Goal: Transaction & Acquisition: Purchase product/service

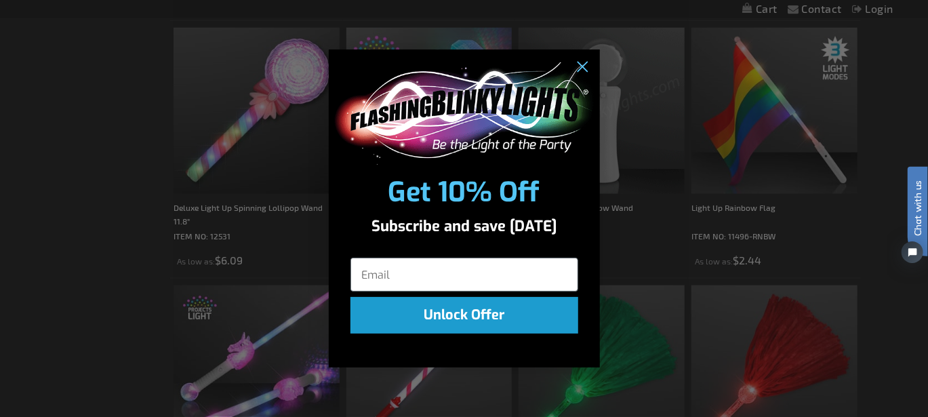
scroll to position [813, 0]
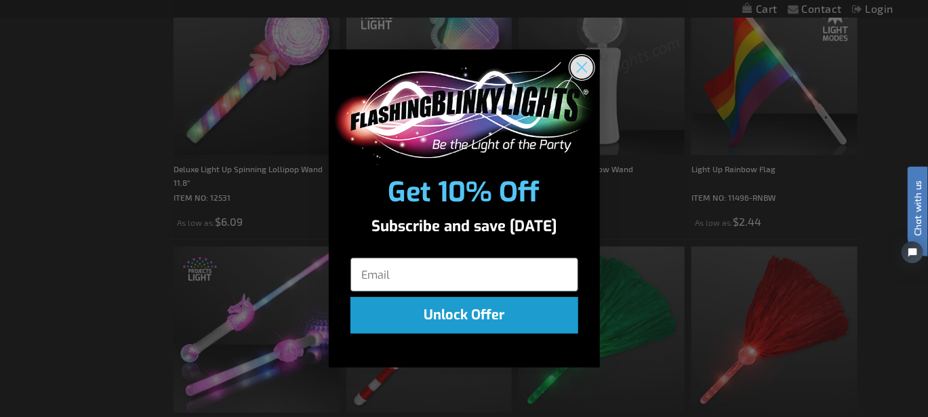
click at [577, 60] on circle "Close dialog" at bounding box center [581, 67] width 22 height 22
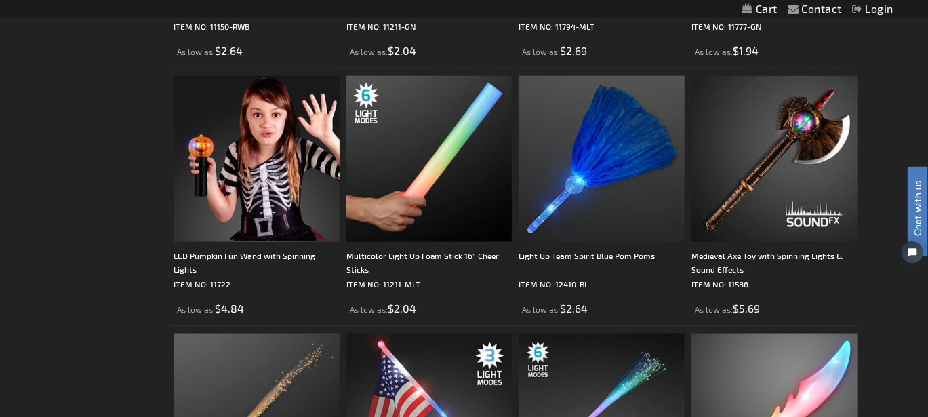
scroll to position [3321, 0]
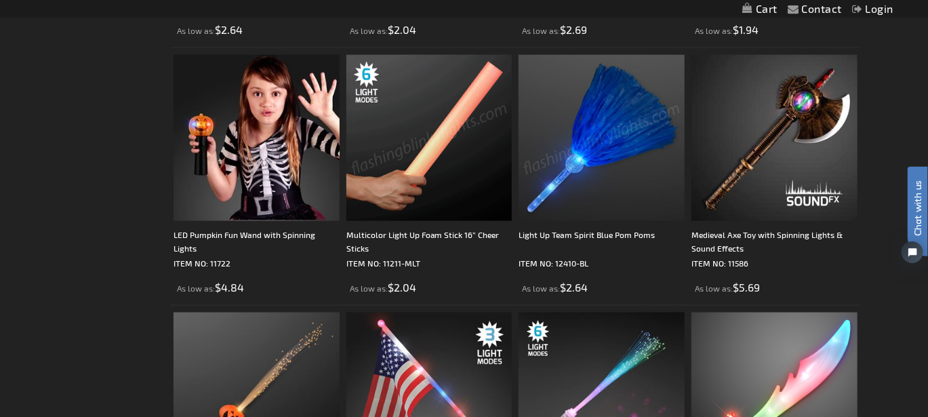
click at [569, 163] on img at bounding box center [601, 138] width 166 height 166
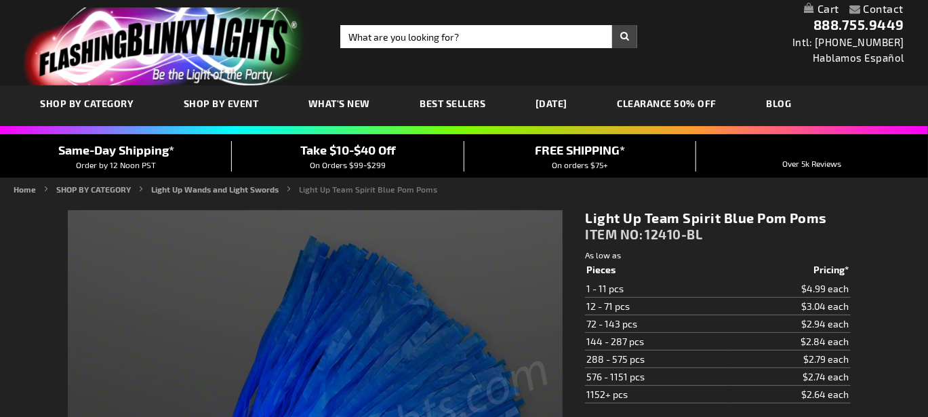
type input "5629"
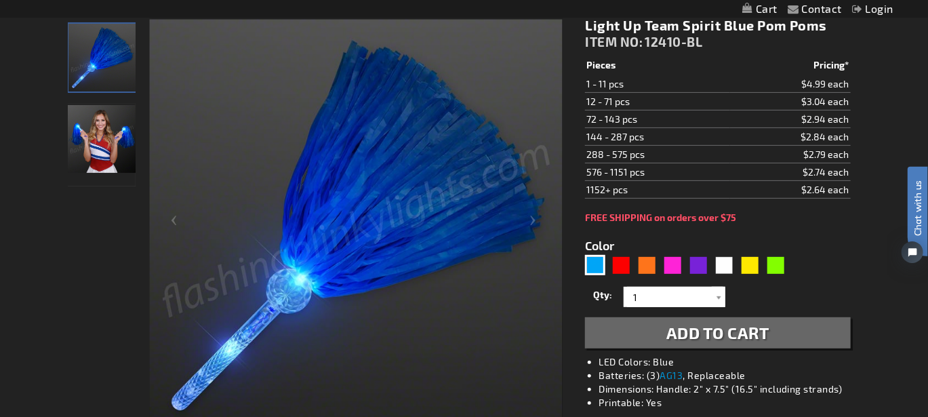
scroll to position [203, 0]
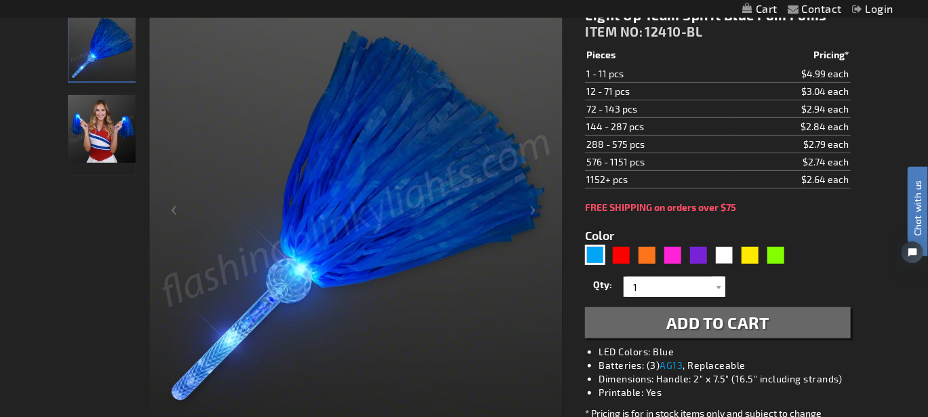
click at [85, 119] on img "Female displaying Blue LED Light Up Pom Poms" at bounding box center [102, 129] width 68 height 68
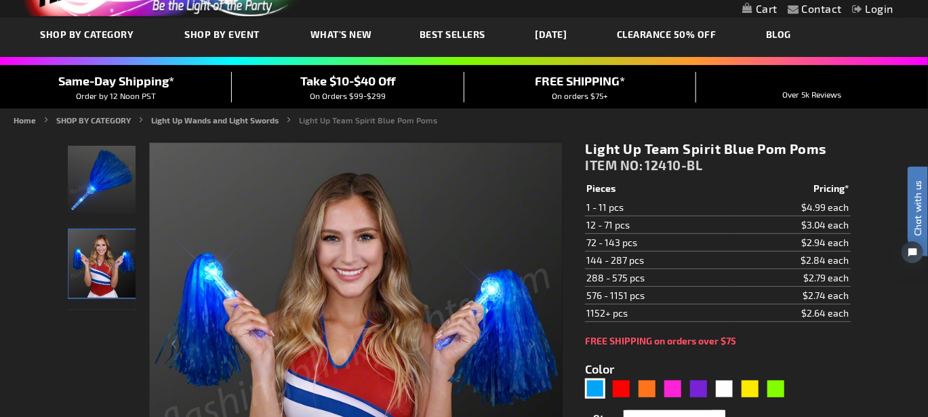
scroll to position [68, 0]
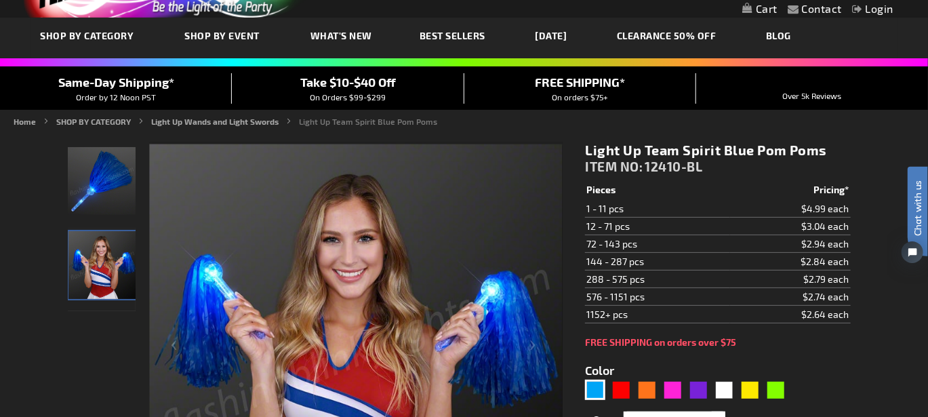
click at [126, 185] on img "Blue LED Light Up Pom Poms" at bounding box center [102, 181] width 68 height 68
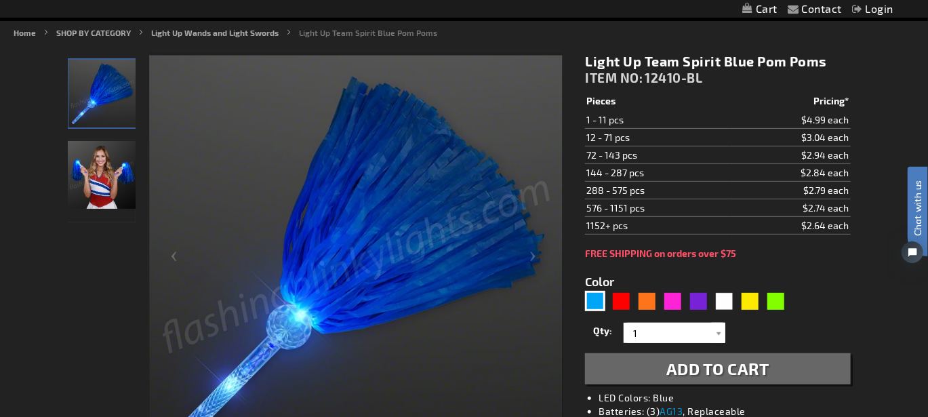
scroll to position [136, 0]
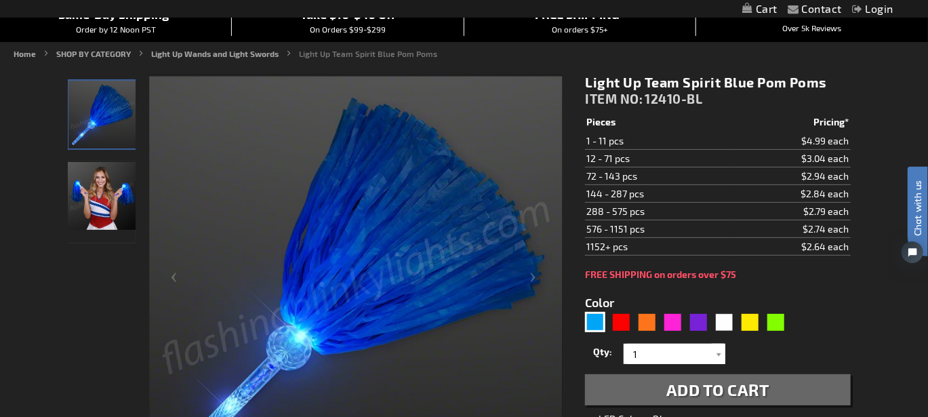
click at [88, 206] on img "Female displaying Blue LED Light Up Pom Poms" at bounding box center [102, 196] width 68 height 68
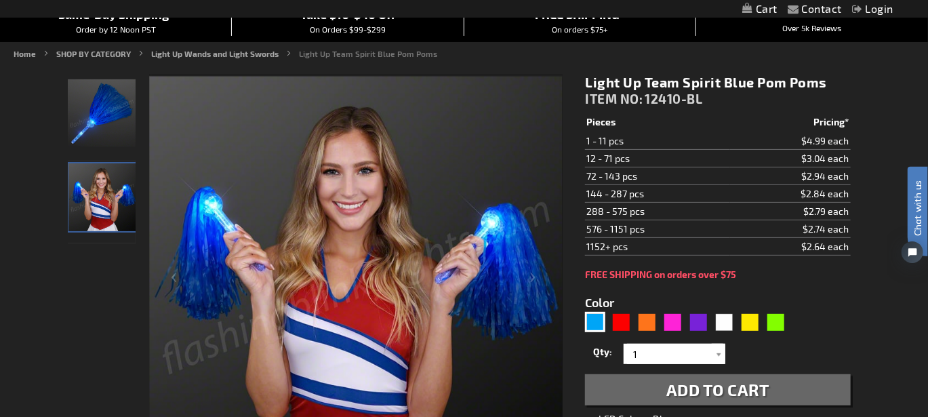
scroll to position [203, 0]
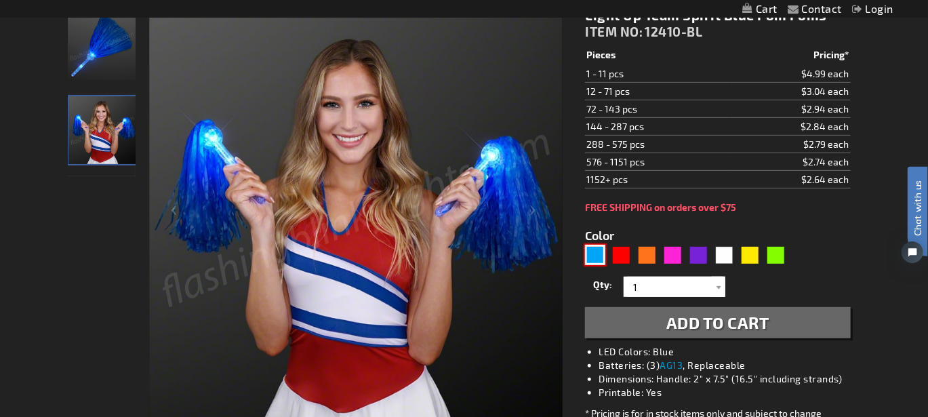
click at [590, 251] on div "Blue" at bounding box center [595, 255] width 20 height 20
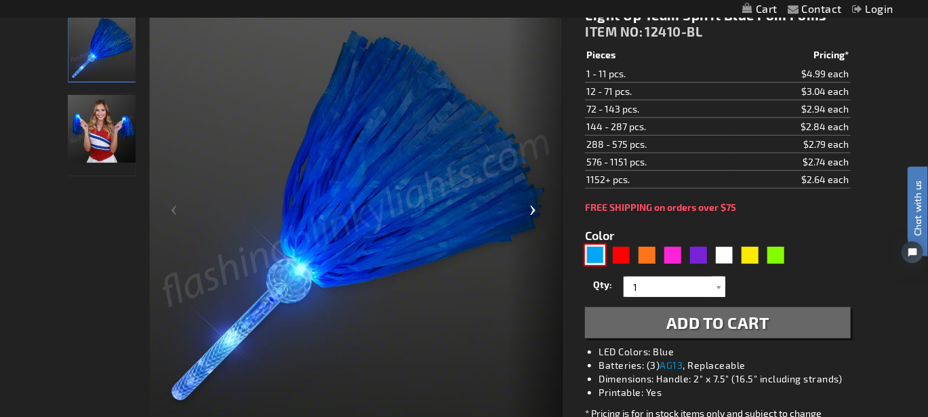
click at [537, 215] on div "Next" at bounding box center [535, 215] width 54 height 416
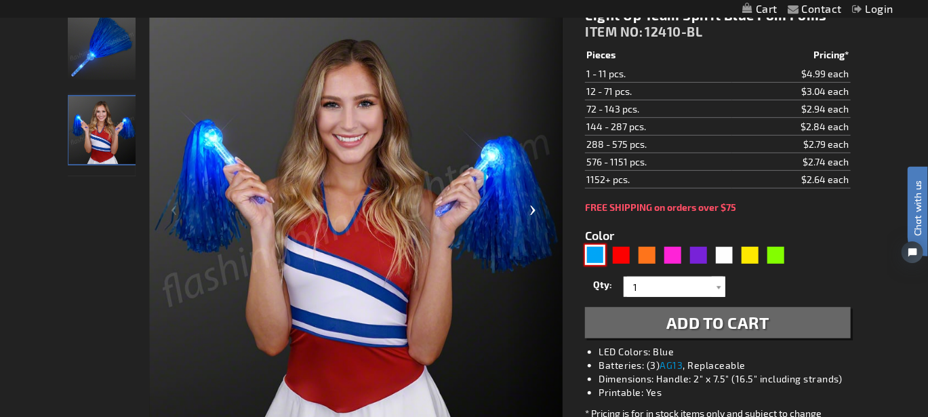
click at [537, 215] on div "Next" at bounding box center [535, 215] width 54 height 416
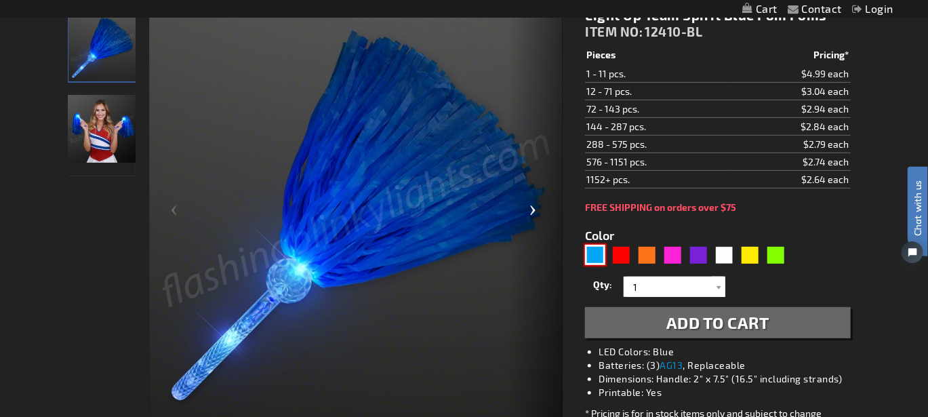
click at [537, 215] on div "Next" at bounding box center [535, 215] width 54 height 416
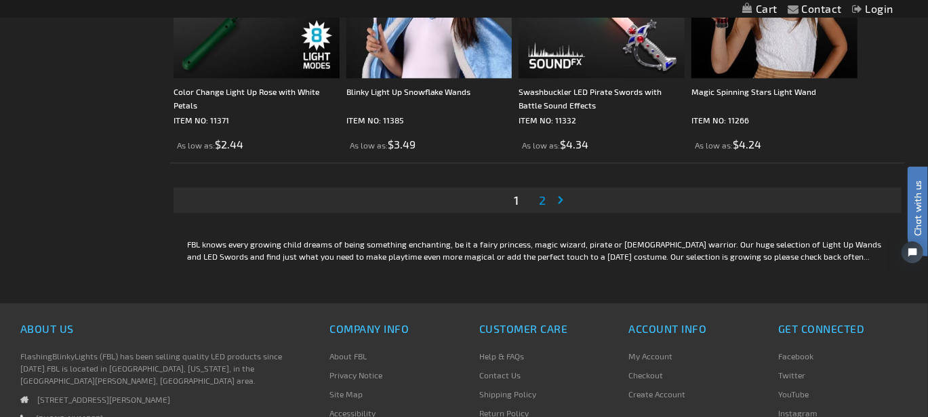
scroll to position [3999, 0]
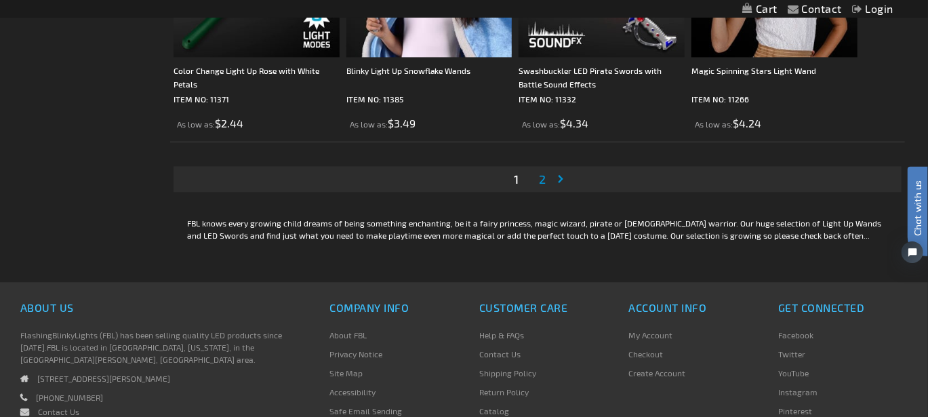
click at [541, 176] on span "2" at bounding box center [542, 178] width 7 height 15
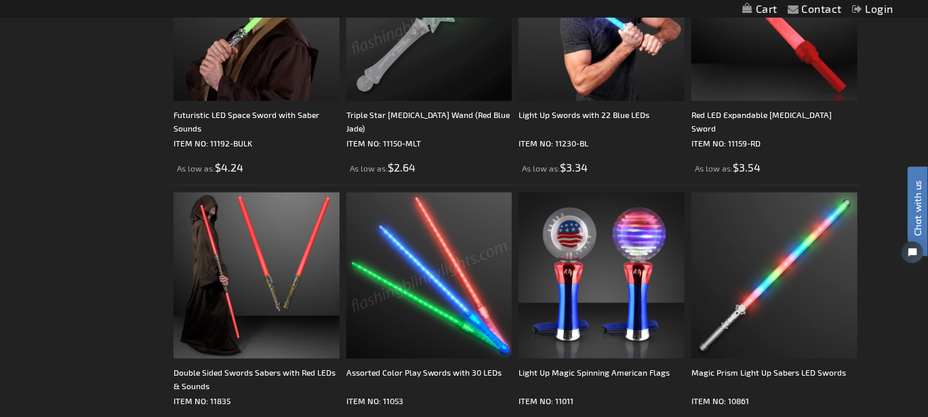
scroll to position [678, 0]
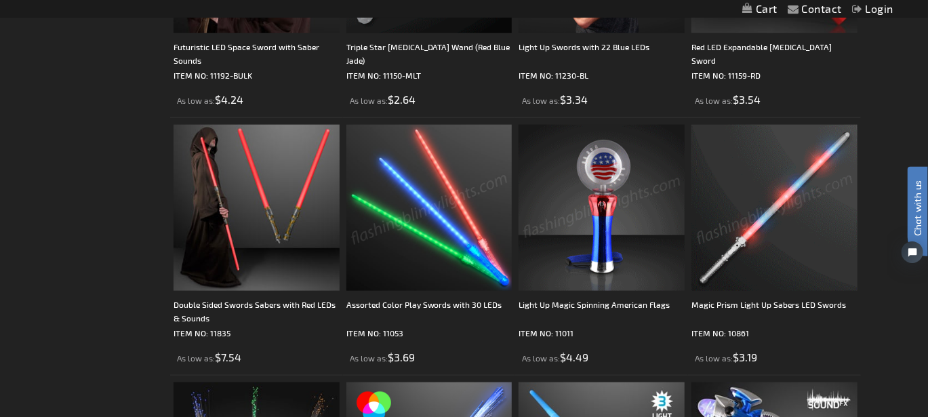
click at [764, 242] on img at bounding box center [774, 208] width 166 height 166
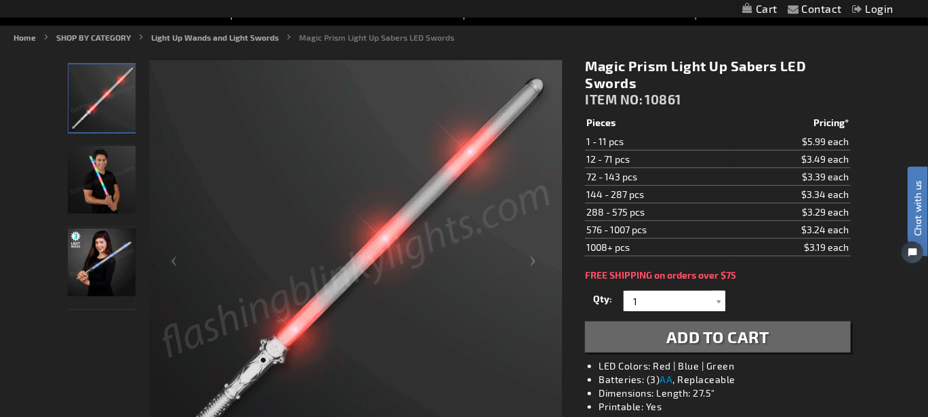
scroll to position [203, 0]
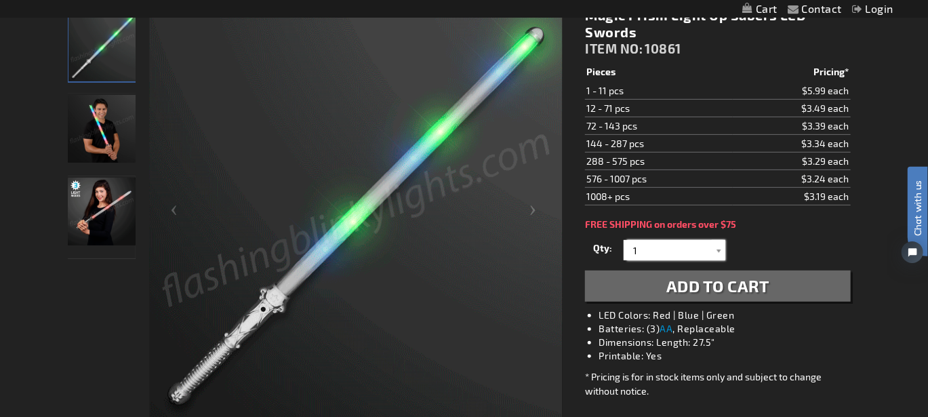
click at [699, 247] on input "1" at bounding box center [676, 250] width 98 height 20
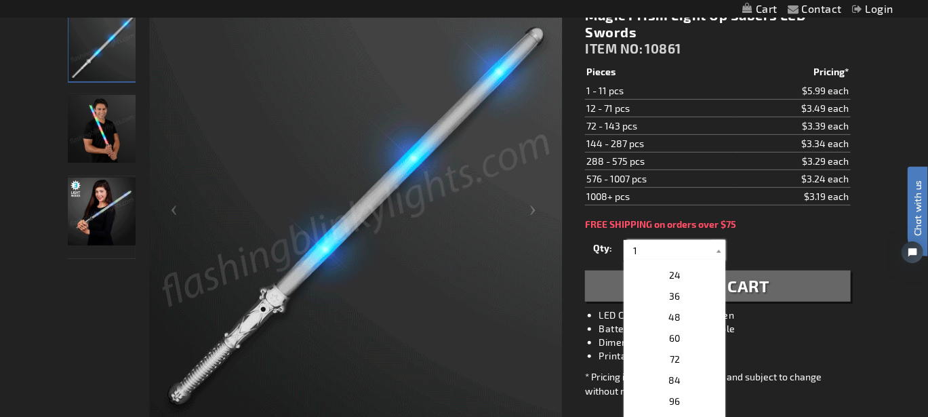
scroll to position [271, 0]
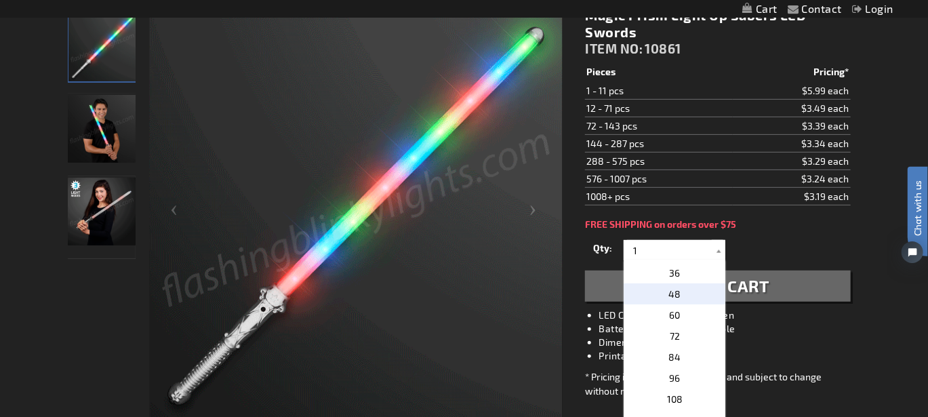
click at [676, 292] on p "48" at bounding box center [674, 293] width 102 height 21
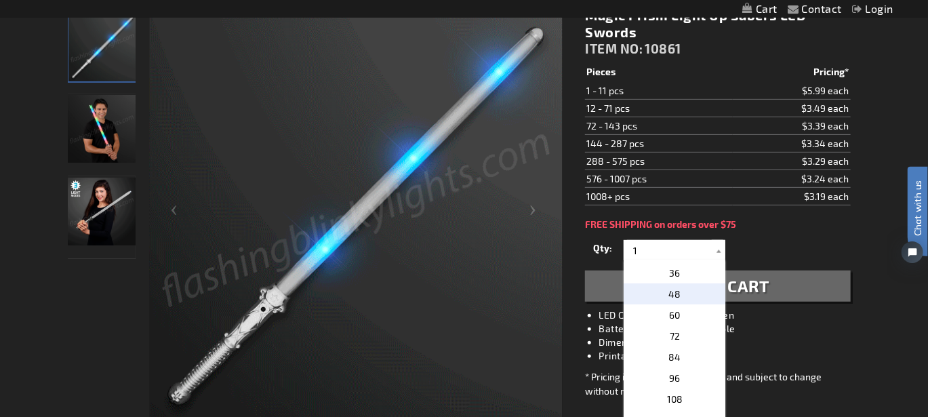
type input "48"
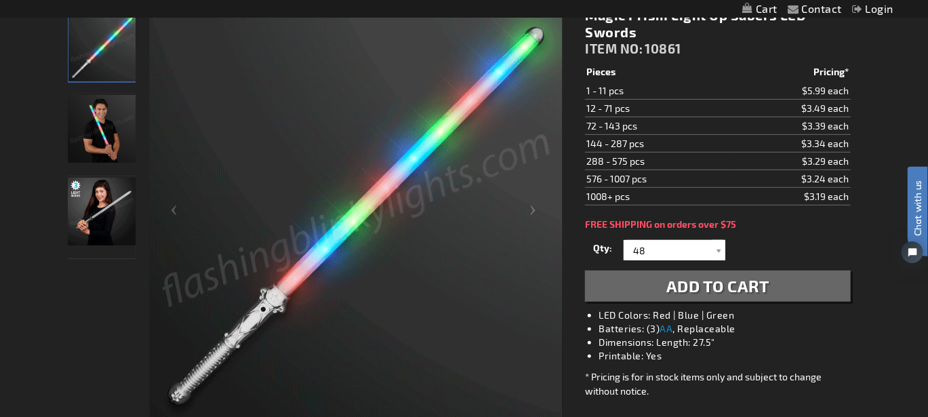
click at [724, 287] on span "Add to Cart" at bounding box center [717, 286] width 103 height 20
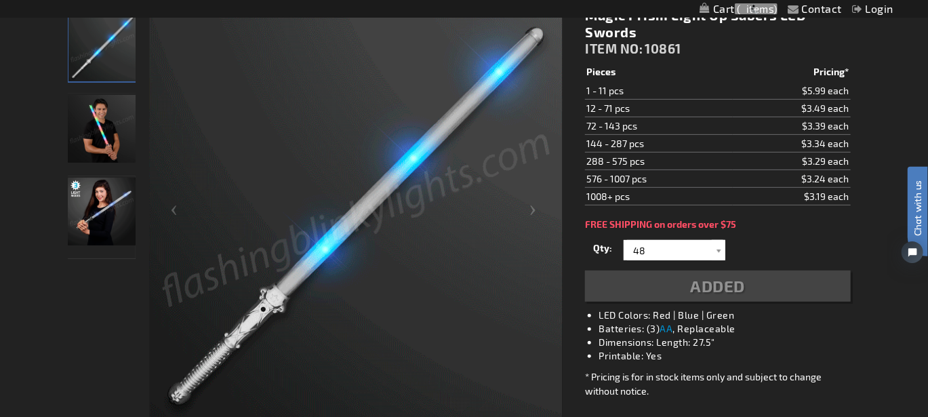
scroll to position [234, 0]
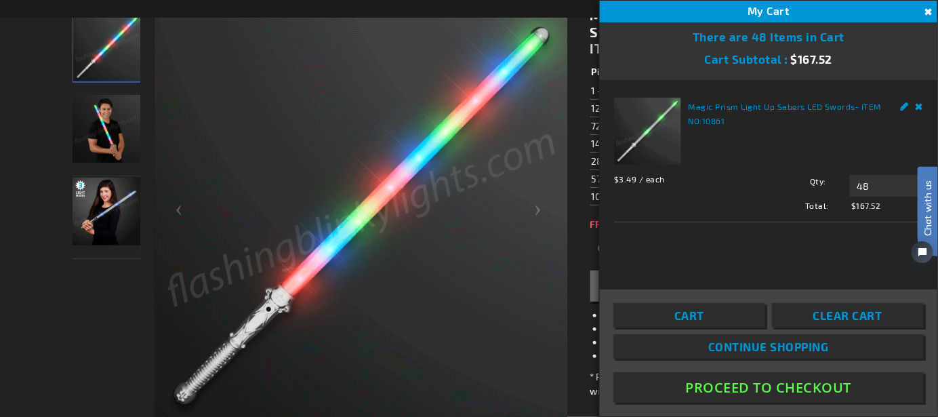
click at [927, 14] on button "Close" at bounding box center [927, 12] width 15 height 15
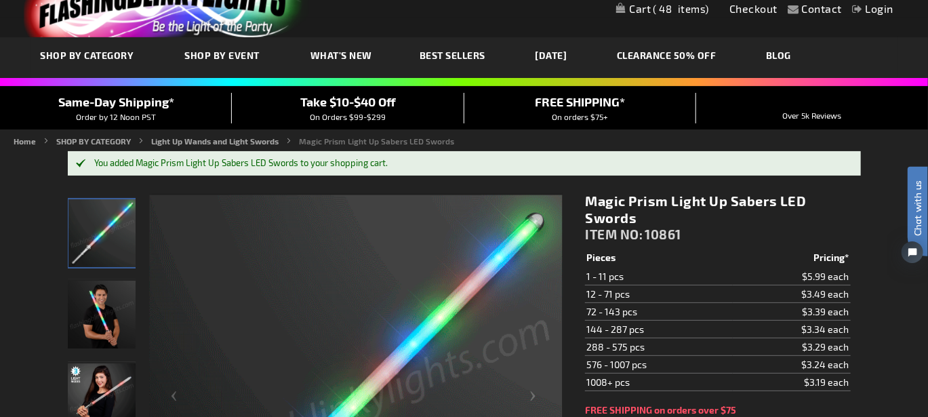
scroll to position [0, 0]
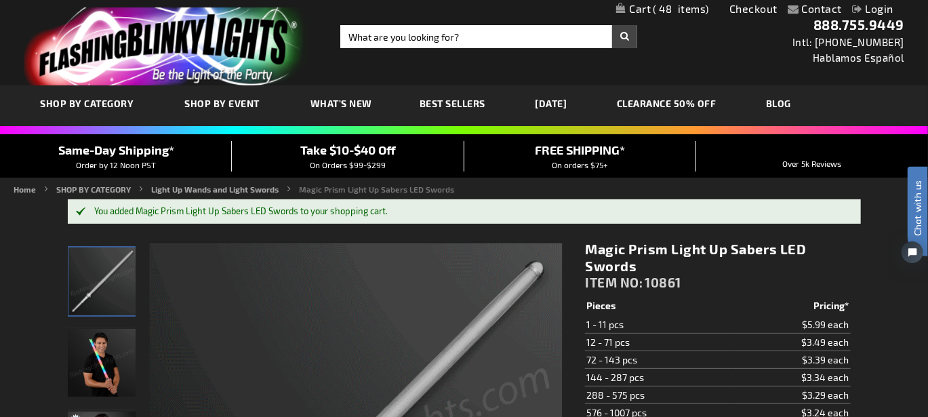
click at [464, 98] on span "Best Sellers" at bounding box center [452, 104] width 66 height 12
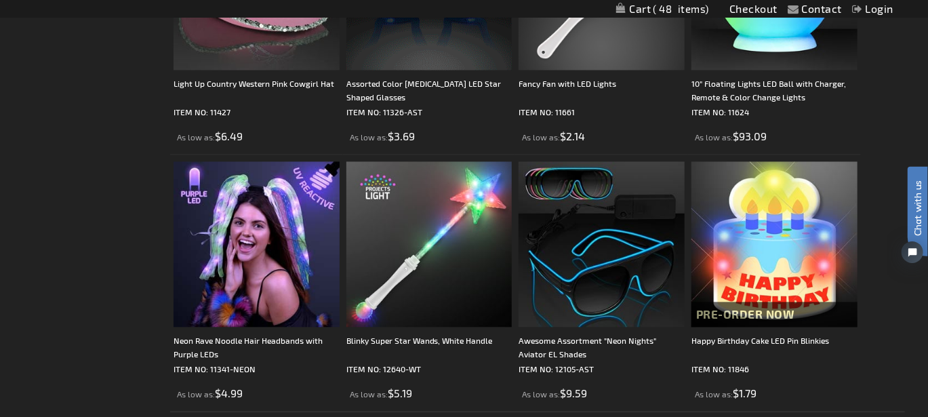
scroll to position [3933, 0]
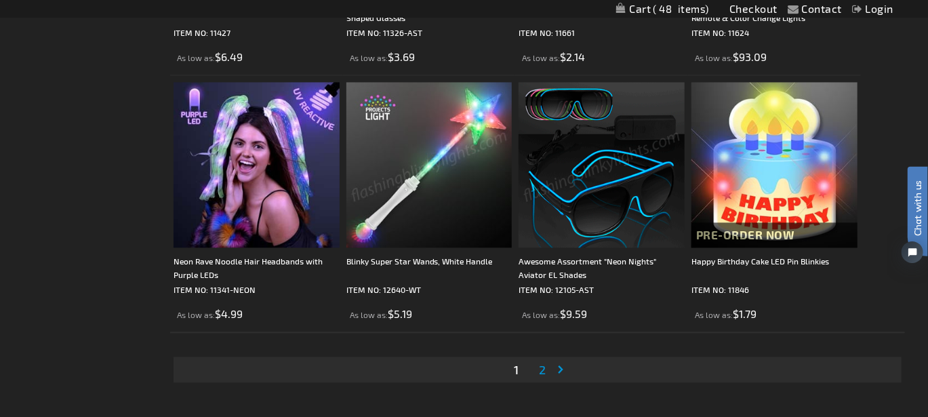
click at [540, 369] on span "2" at bounding box center [542, 369] width 7 height 15
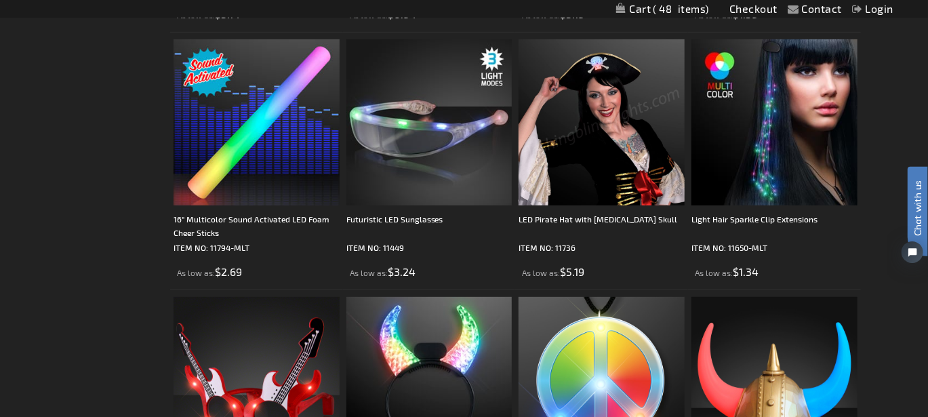
scroll to position [2710, 0]
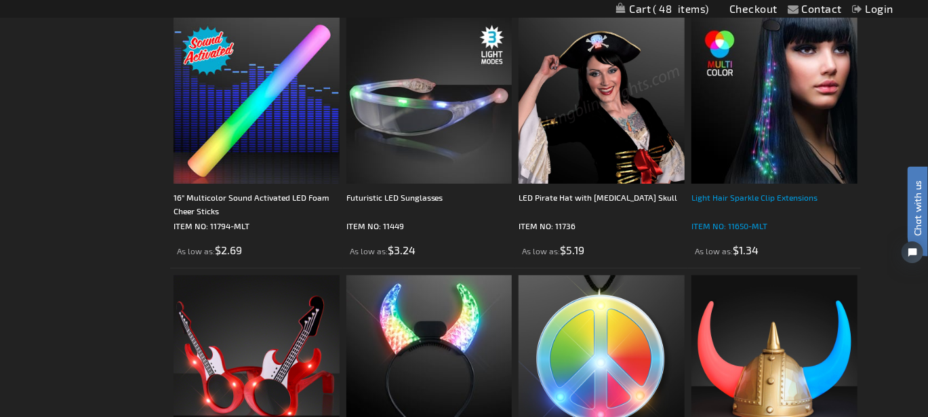
click at [738, 205] on div "Light Hair Sparkle Clip Extensions" at bounding box center [774, 203] width 166 height 27
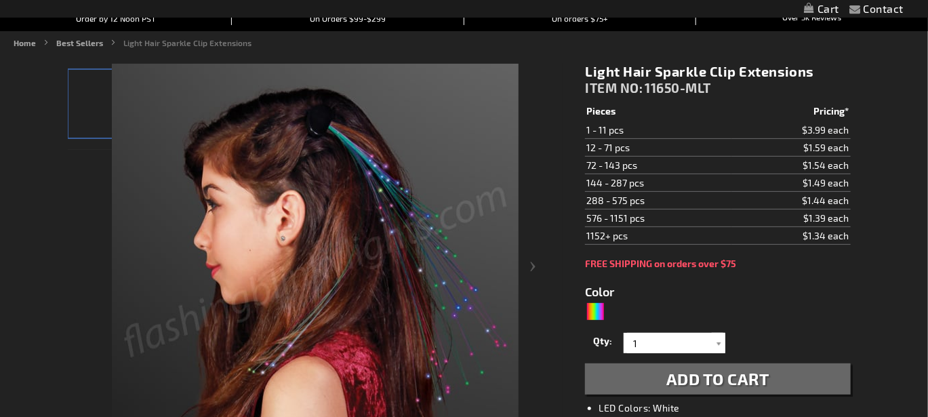
type input "5659"
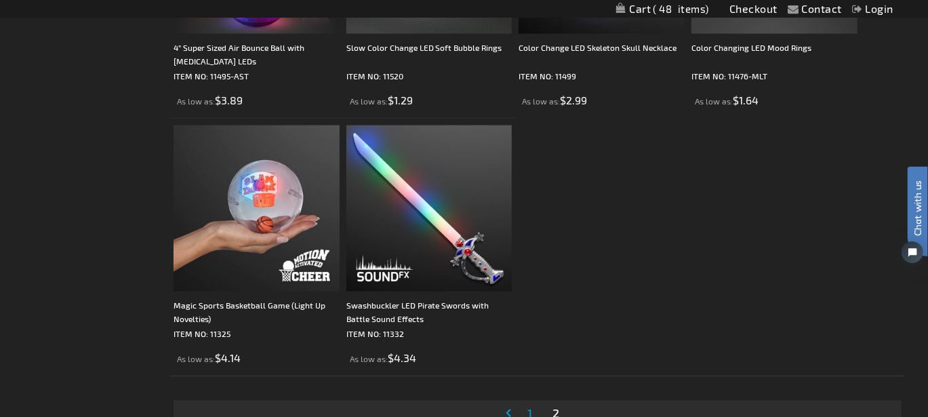
scroll to position [3389, 0]
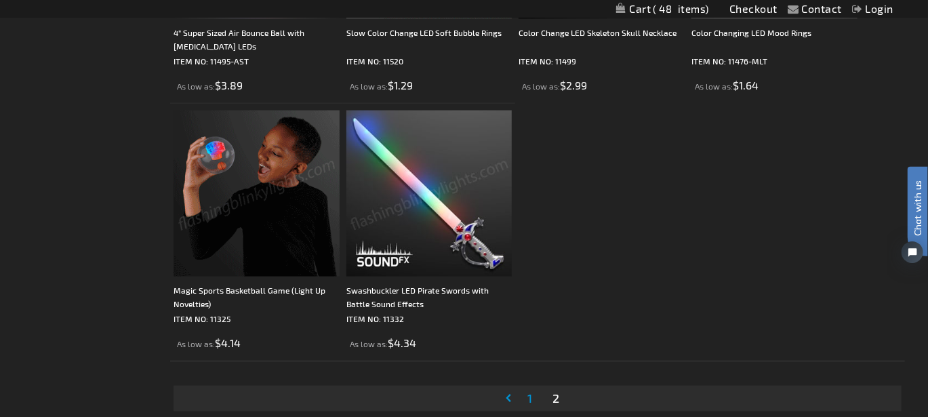
click at [528, 403] on span "1" at bounding box center [529, 398] width 5 height 15
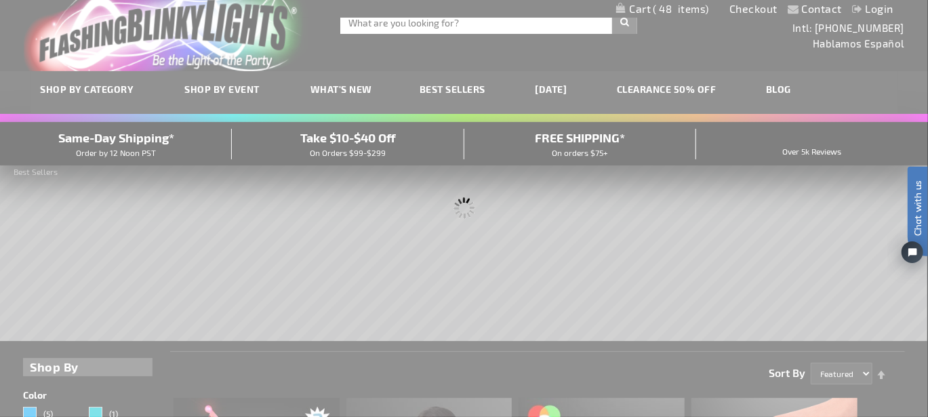
scroll to position [0, 0]
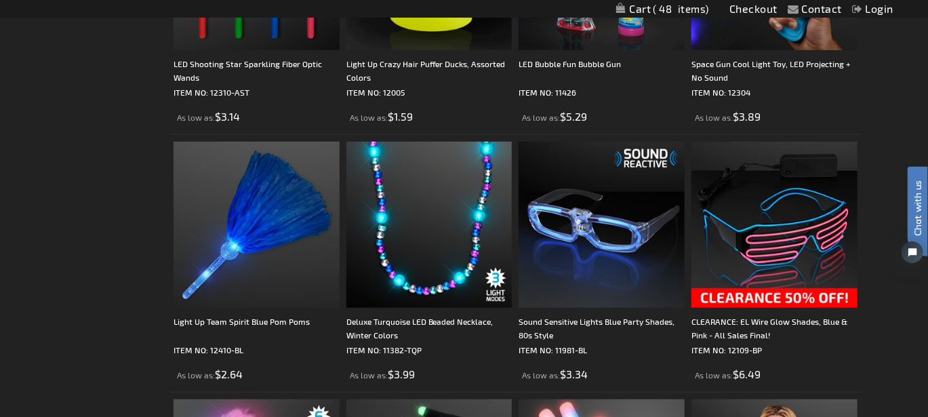
scroll to position [2846, 0]
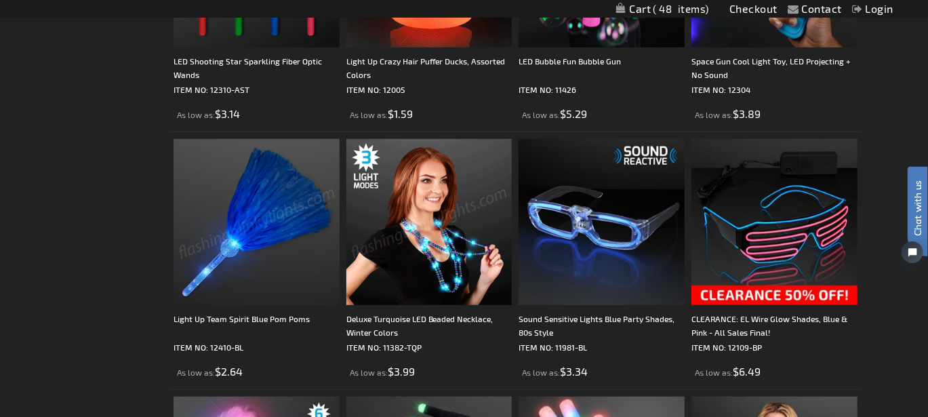
click at [318, 194] on img at bounding box center [256, 222] width 166 height 166
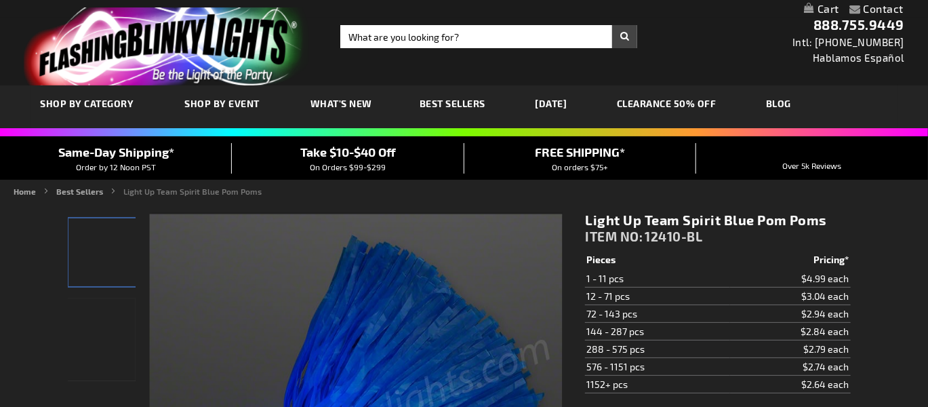
type input "5629"
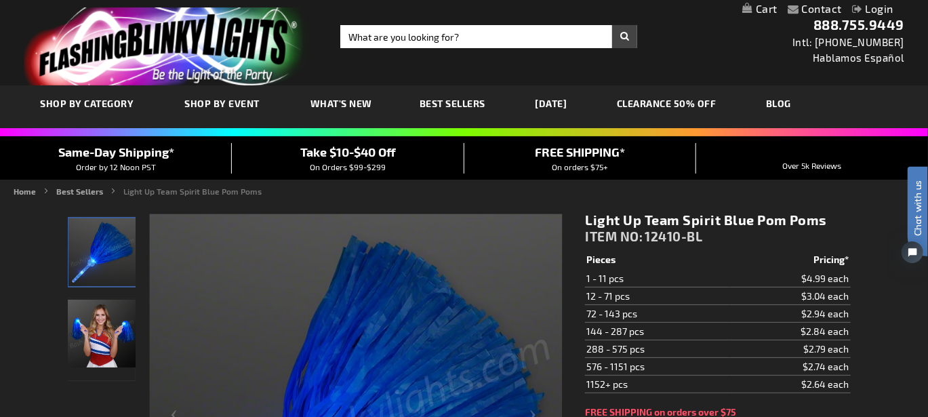
scroll to position [136, 0]
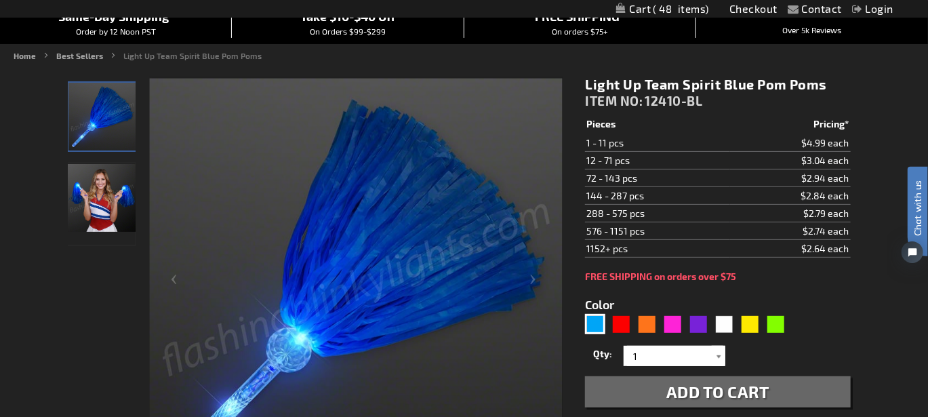
click at [714, 354] on div at bounding box center [719, 356] width 14 height 20
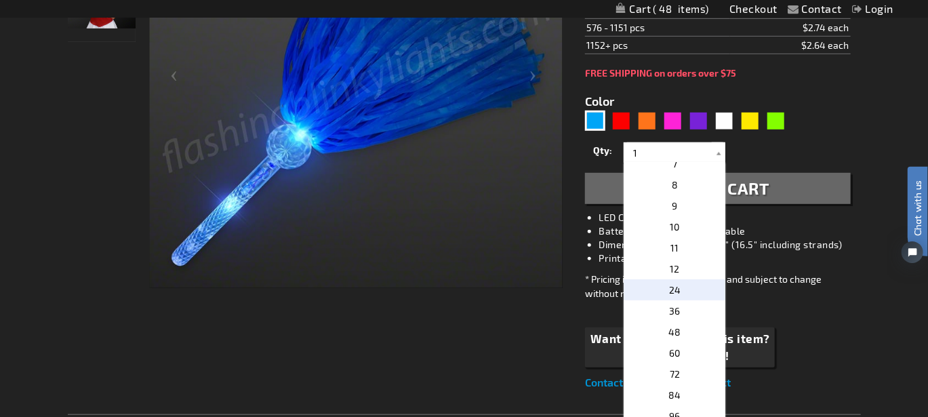
click at [670, 285] on span "24" at bounding box center [675, 290] width 12 height 12
type input "24"
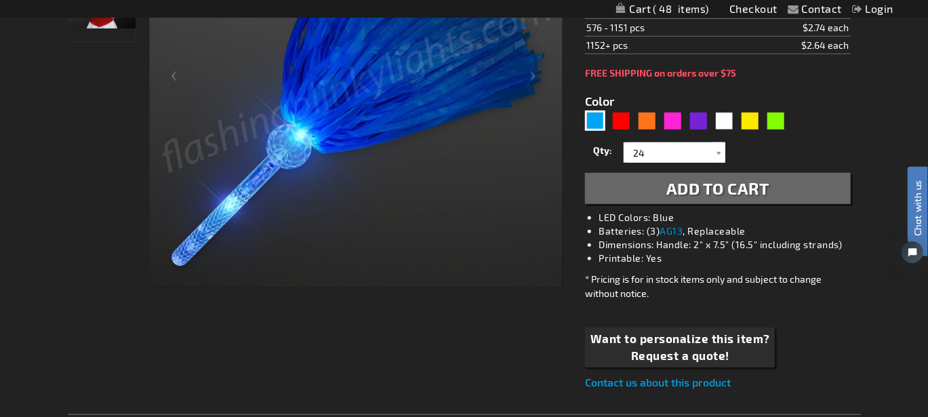
click at [713, 186] on span "Add to Cart" at bounding box center [717, 188] width 103 height 20
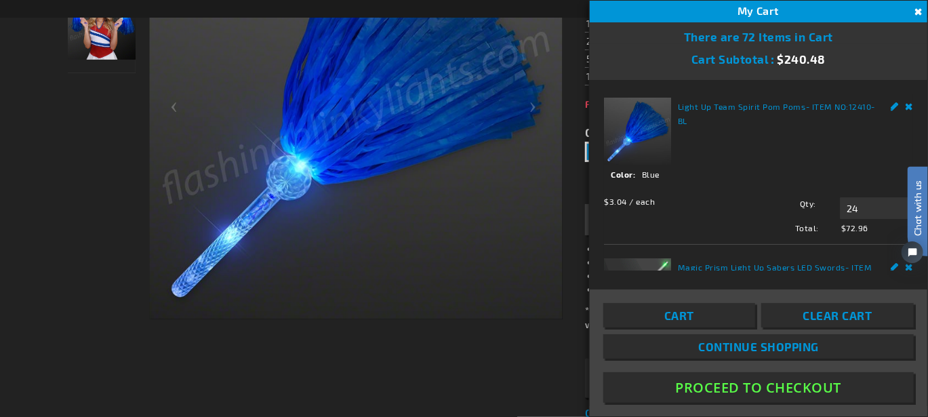
scroll to position [369, 0]
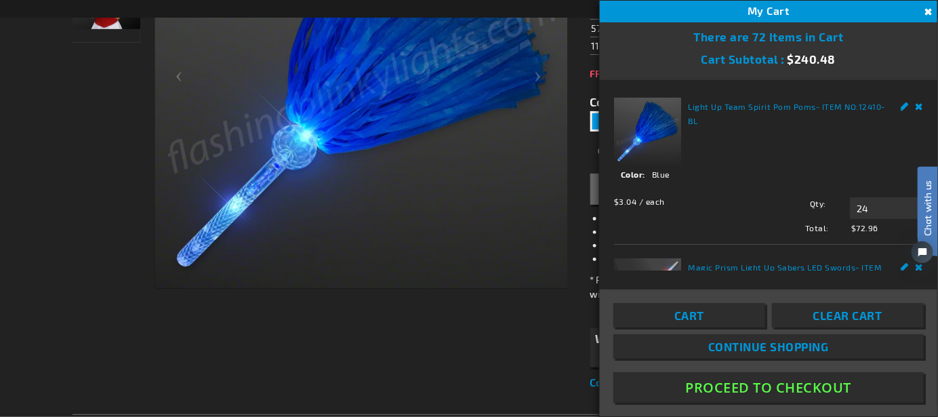
click at [562, 367] on div "Checkout as a new customer Creating an account has many benefits: See order and…" at bounding box center [469, 393] width 793 height 1061
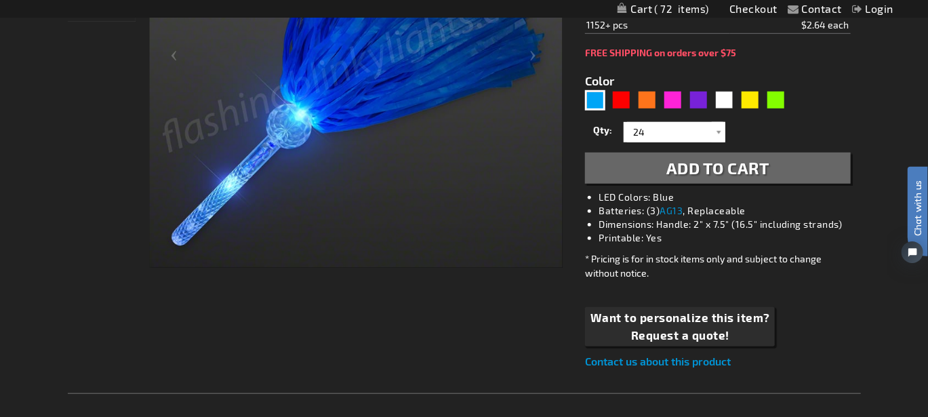
scroll to position [323, 0]
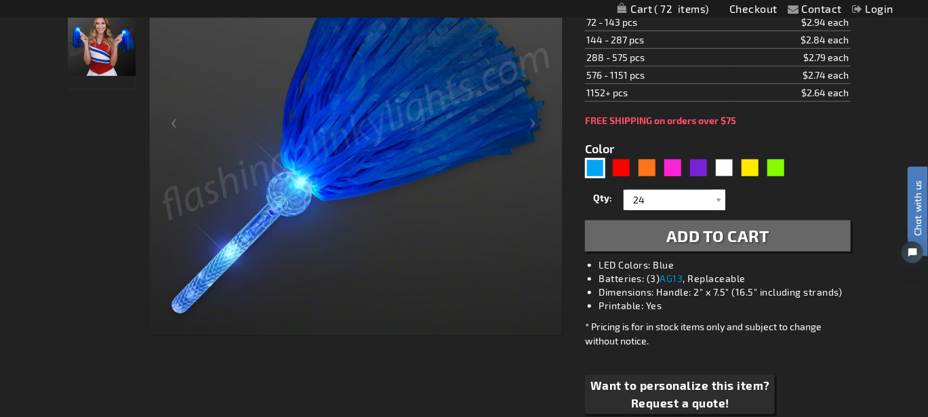
click at [690, 242] on span "Add to Cart" at bounding box center [717, 236] width 103 height 20
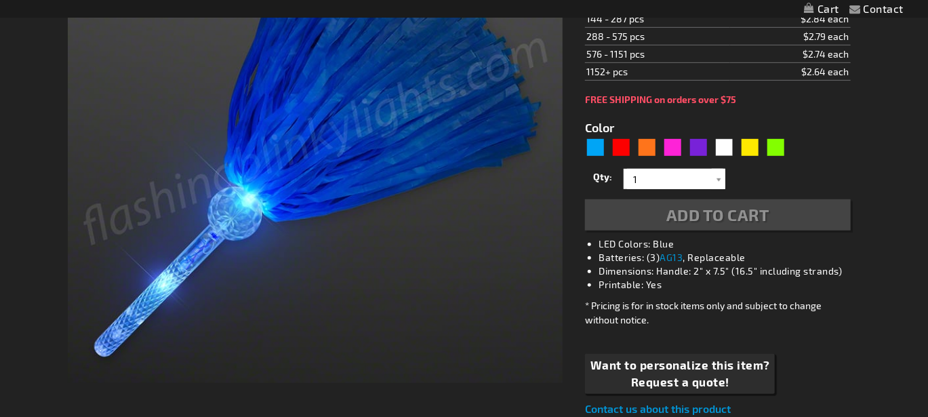
type input "5629"
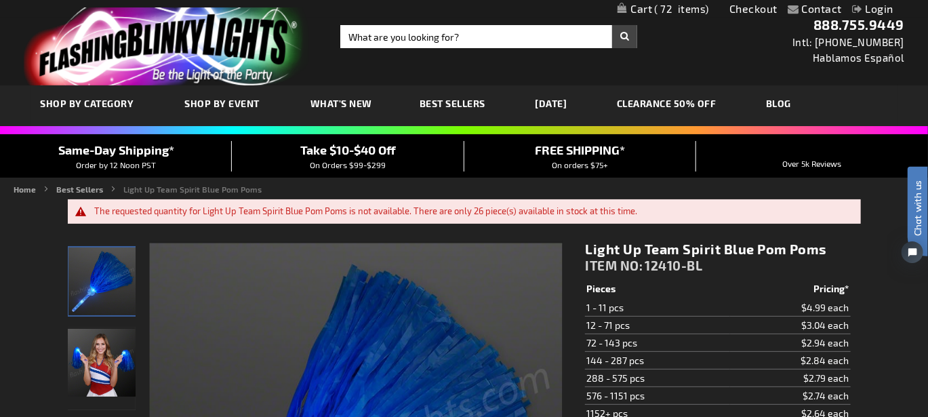
click at [673, 7] on span "72" at bounding box center [682, 9] width 55 height 12
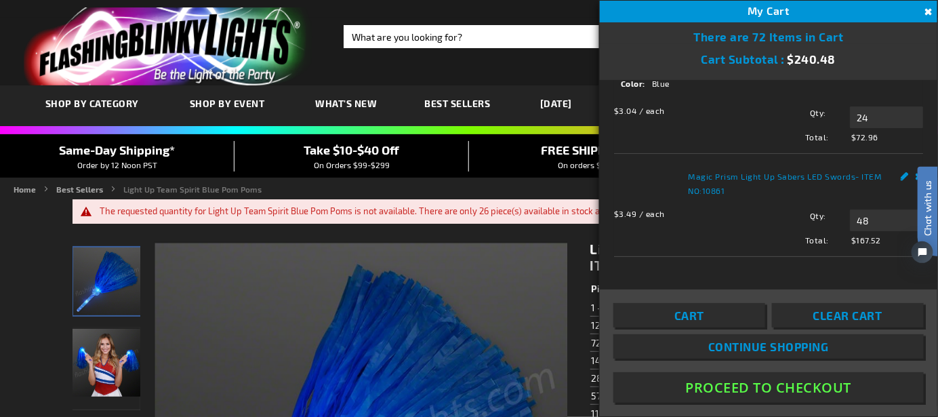
scroll to position [121, 0]
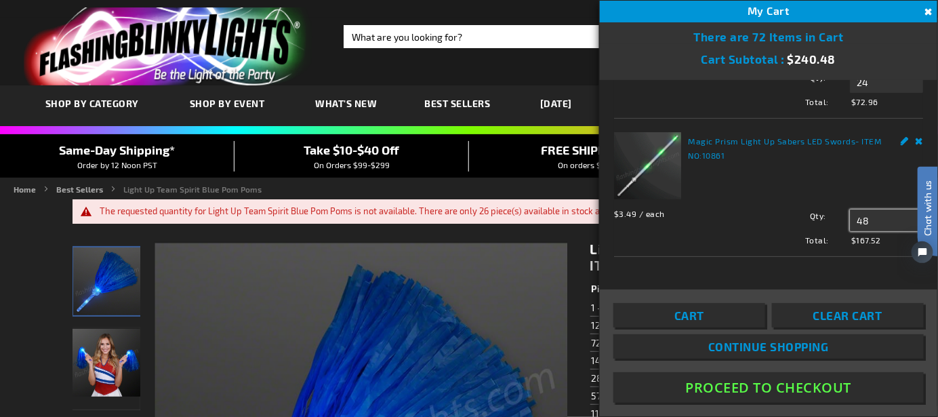
click at [865, 222] on input "48" at bounding box center [886, 220] width 73 height 22
type input "4"
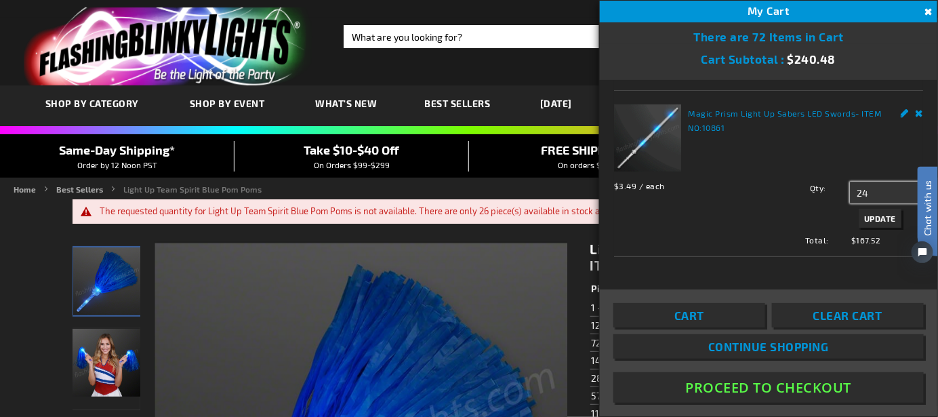
type input "24"
click at [864, 228] on button "Update" at bounding box center [880, 218] width 43 height 19
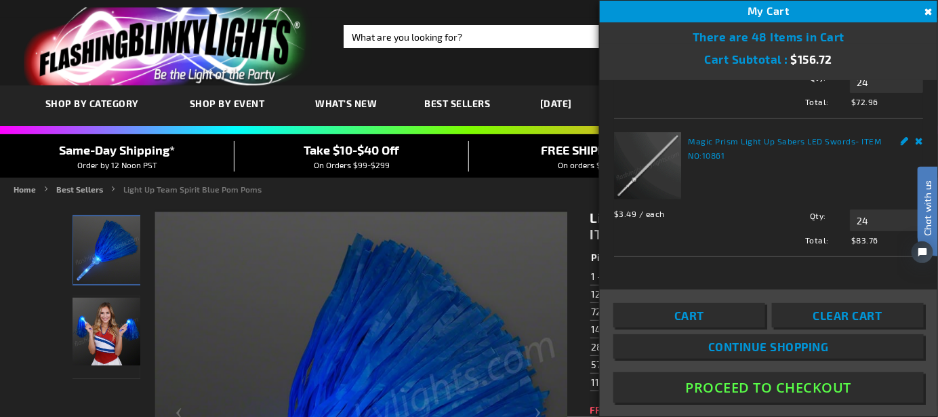
click html "Chat with us"
click at [767, 196] on div "Magic Prism Light Up Sabers LED Swords - ITEM NO: 10861 $3.49 / each Total: $83…" at bounding box center [768, 189] width 309 height 114
click at [821, 331] on div "Cart Clear Cart Continue Shopping Proceed To Checkout" at bounding box center [768, 353] width 310 height 100
click at [829, 321] on span "Clear Cart" at bounding box center [847, 315] width 69 height 14
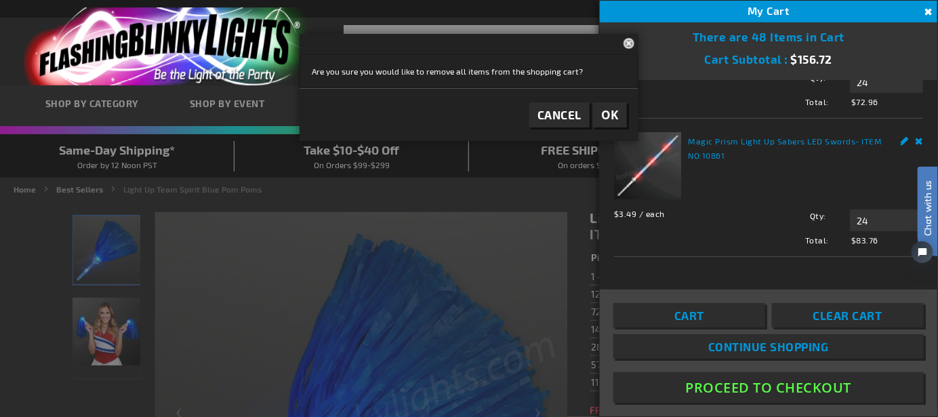
click at [611, 125] on button "OK" at bounding box center [610, 114] width 34 height 25
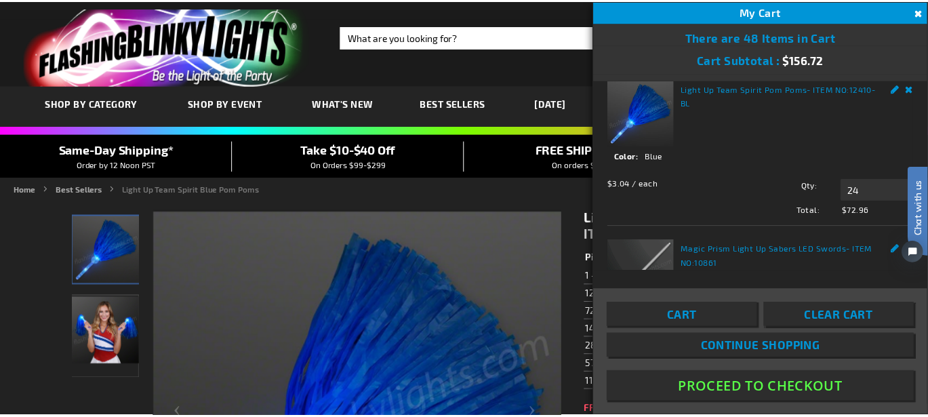
scroll to position [0, 0]
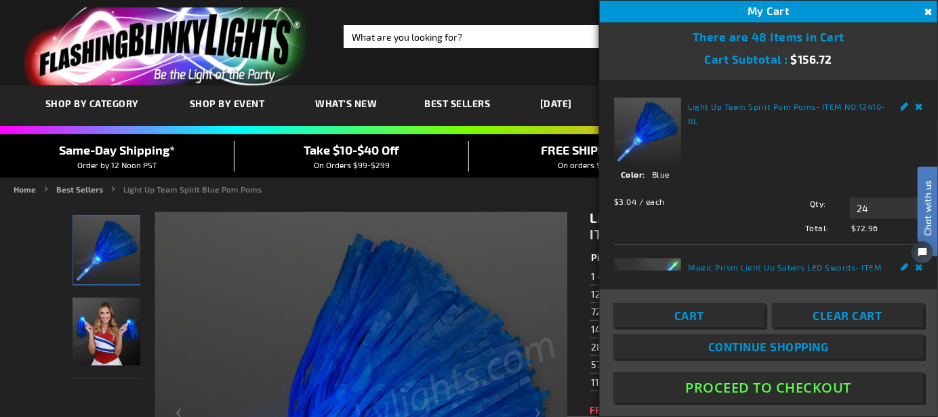
click at [927, 11] on button "Close" at bounding box center [927, 12] width 15 height 15
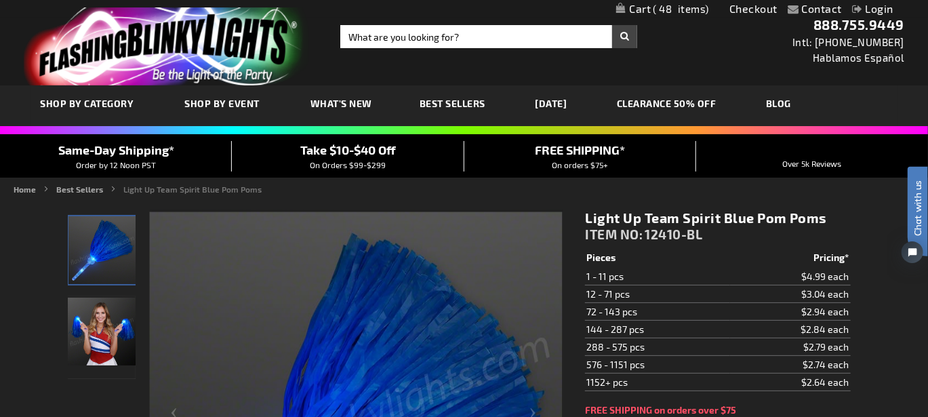
click at [691, 9] on span "48" at bounding box center [681, 9] width 56 height 12
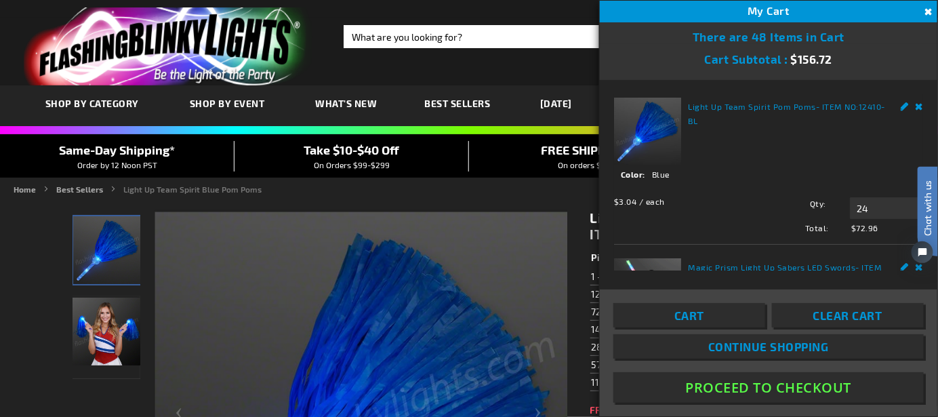
click at [905, 265] on div "Chat with us" at bounding box center [920, 228] width 34 height 95
click at [907, 268] on div "Chat with us" at bounding box center [920, 228] width 34 height 95
click at [927, 16] on button "Close" at bounding box center [927, 12] width 15 height 15
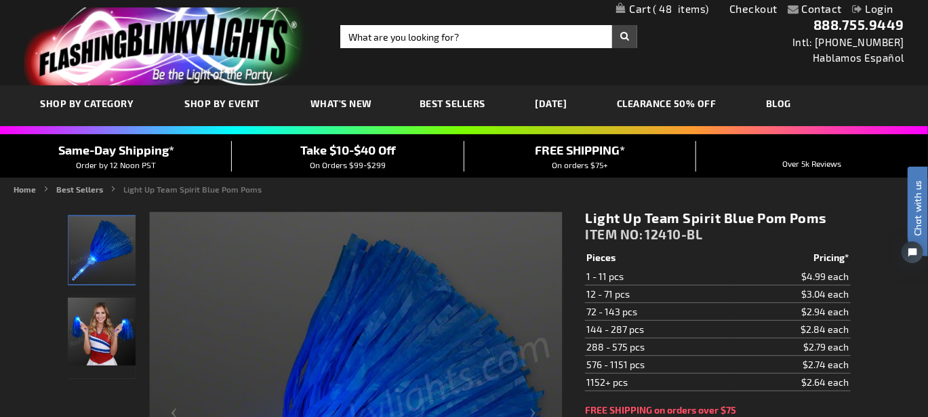
click at [641, 10] on link "My Cart 48 48 items" at bounding box center [663, 9] width 94 height 13
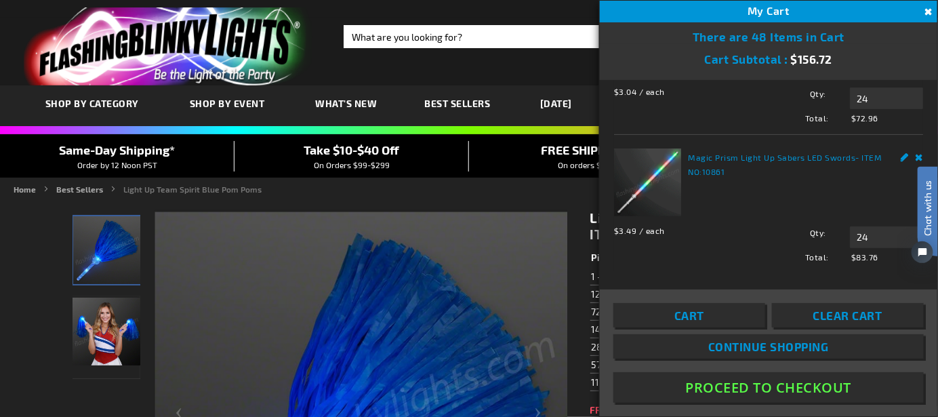
scroll to position [121, 0]
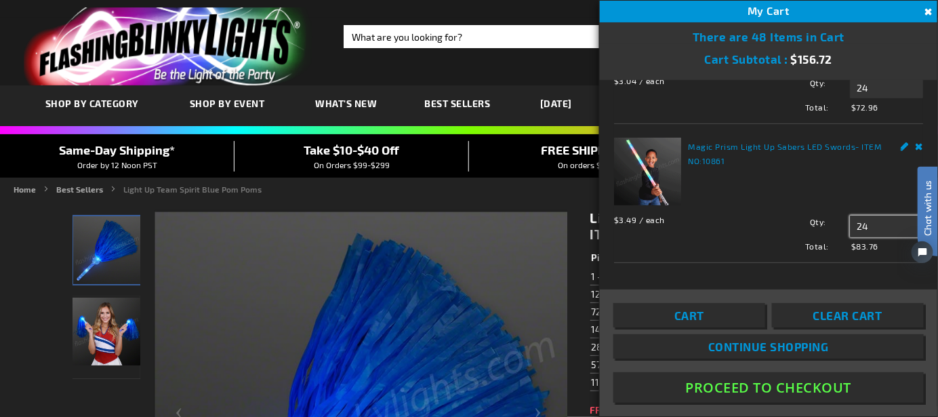
click at [867, 223] on input "24" at bounding box center [886, 226] width 73 height 22
type input "2"
click at [883, 248] on li "Magic Prism Light Up Sabers LED Swords - ITEM NO: 10861 $3.49 / each Total: $83…" at bounding box center [768, 193] width 309 height 138
click at [875, 222] on input "24" at bounding box center [886, 226] width 73 height 22
type input "2"
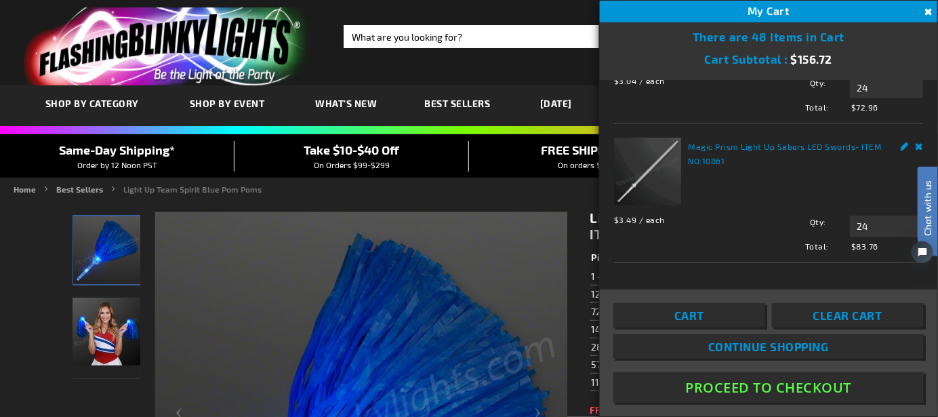
click html "Chat with us"
click at [861, 221] on input "24" at bounding box center [886, 226] width 73 height 22
type input "2"
click at [865, 249] on span "Update" at bounding box center [880, 251] width 32 height 9
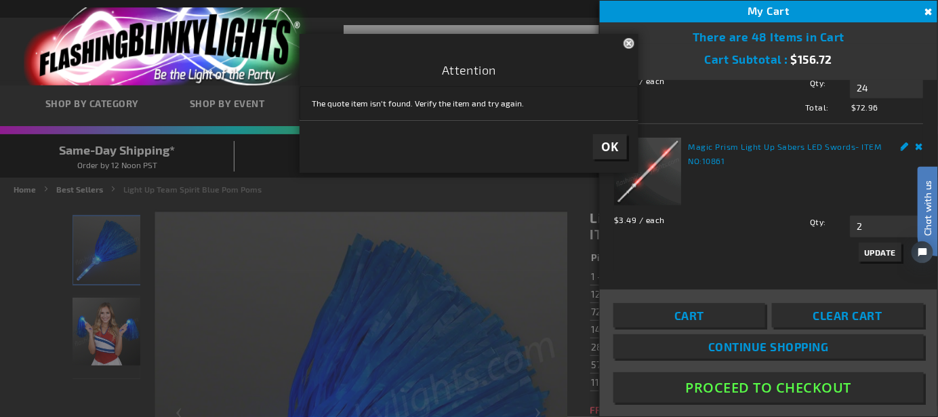
click at [607, 148] on span "OK" at bounding box center [610, 147] width 18 height 16
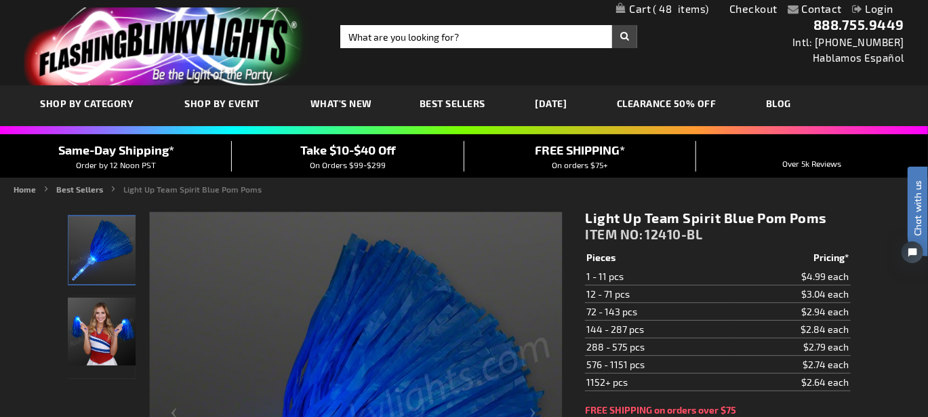
click at [638, 7] on link "My Cart 48 48 items" at bounding box center [663, 9] width 94 height 13
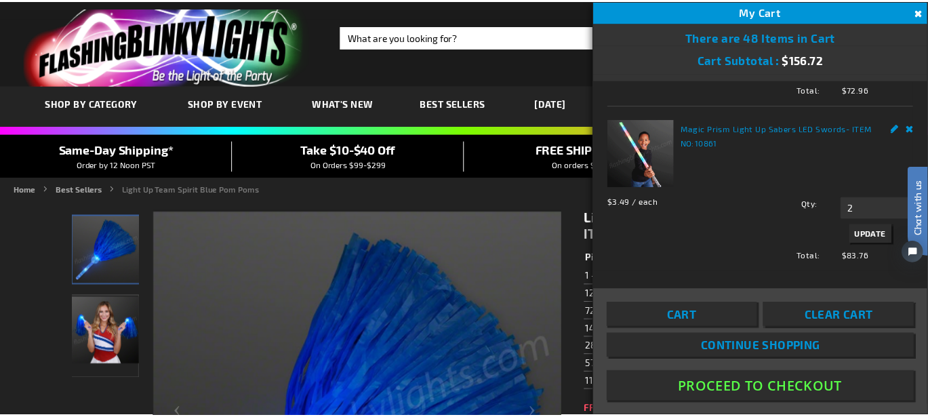
scroll to position [148, 0]
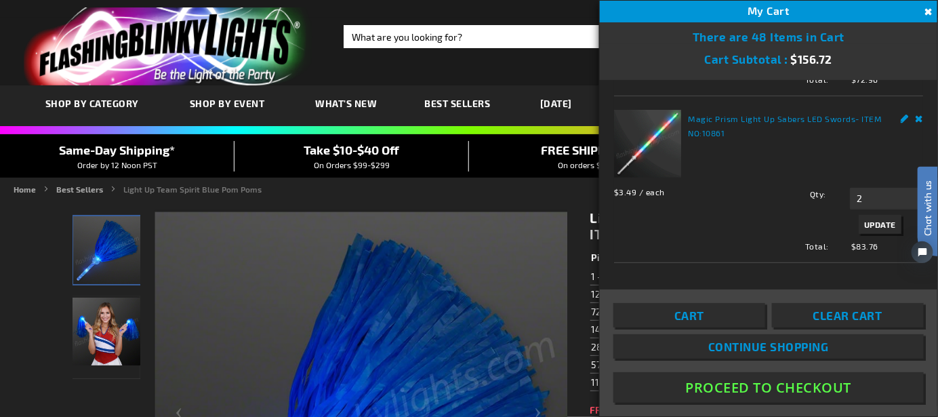
click at [836, 314] on span "Clear Cart" at bounding box center [847, 315] width 69 height 14
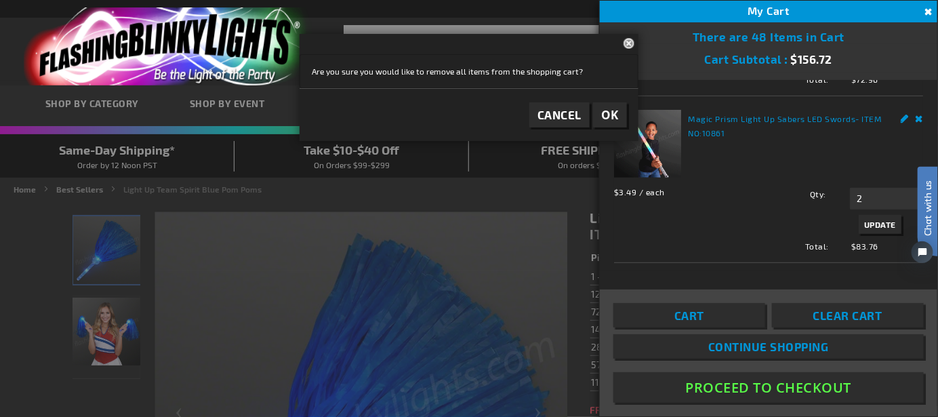
click at [617, 119] on span "OK" at bounding box center [610, 115] width 18 height 16
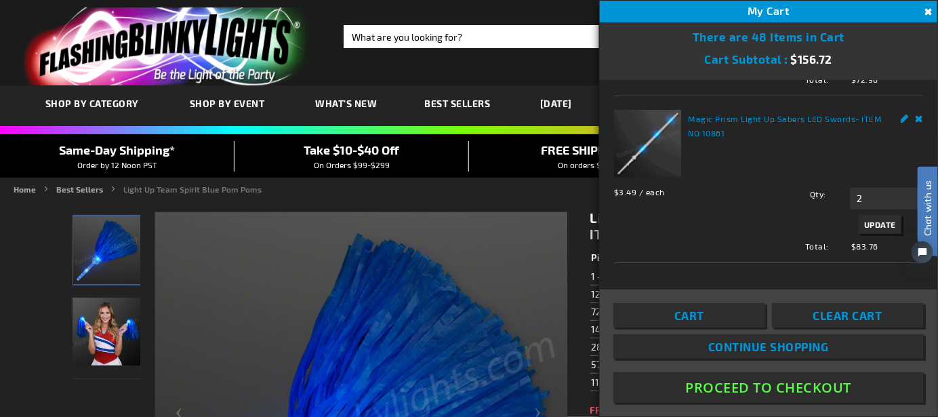
click at [927, 6] on button "Close" at bounding box center [927, 12] width 15 height 15
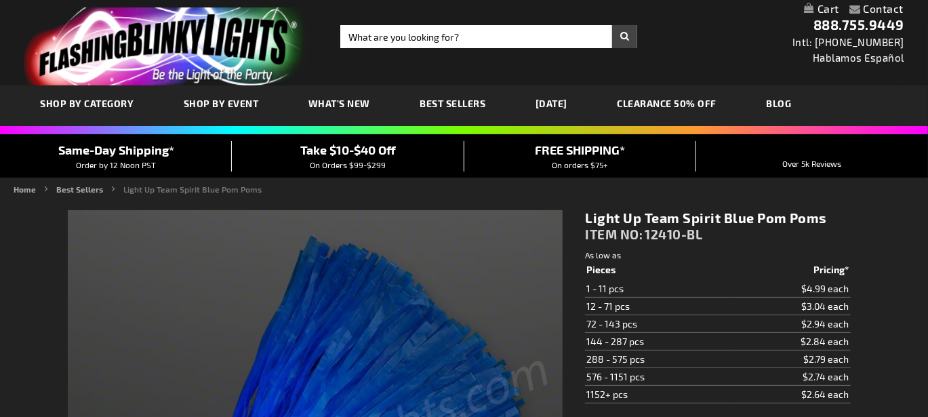
type input "5629"
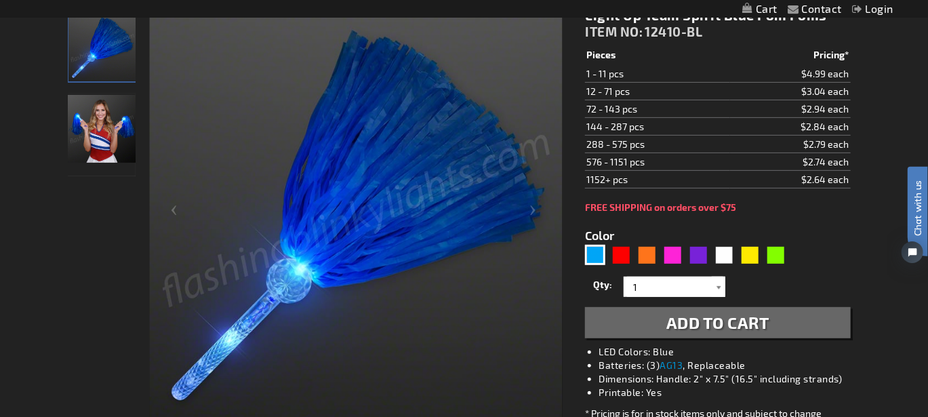
click at [718, 288] on div at bounding box center [719, 286] width 14 height 20
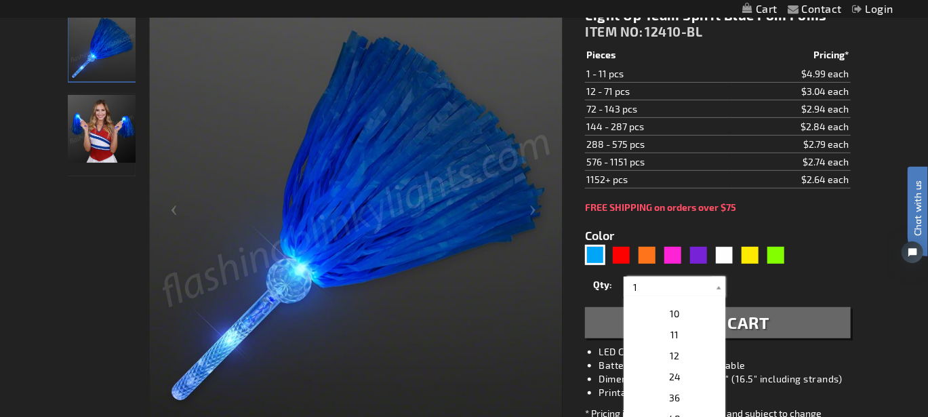
scroll to position [203, 0]
click at [684, 350] on p "24" at bounding box center [674, 356] width 102 height 21
type input "24"
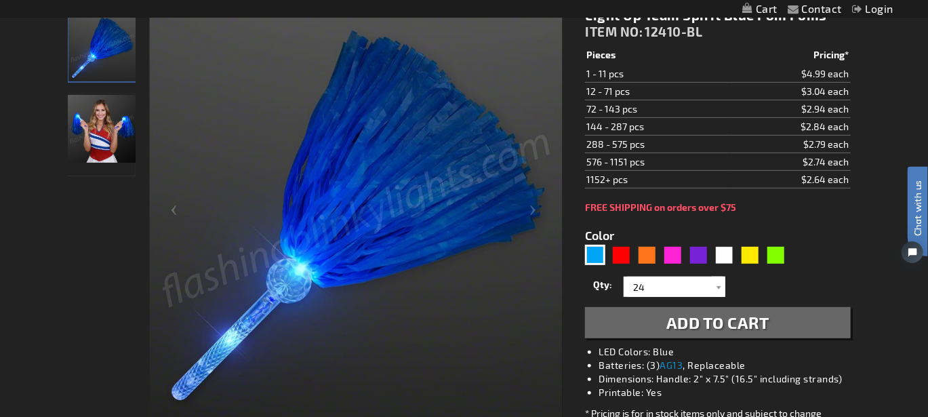
click at [704, 323] on span "Add to Cart" at bounding box center [717, 322] width 103 height 20
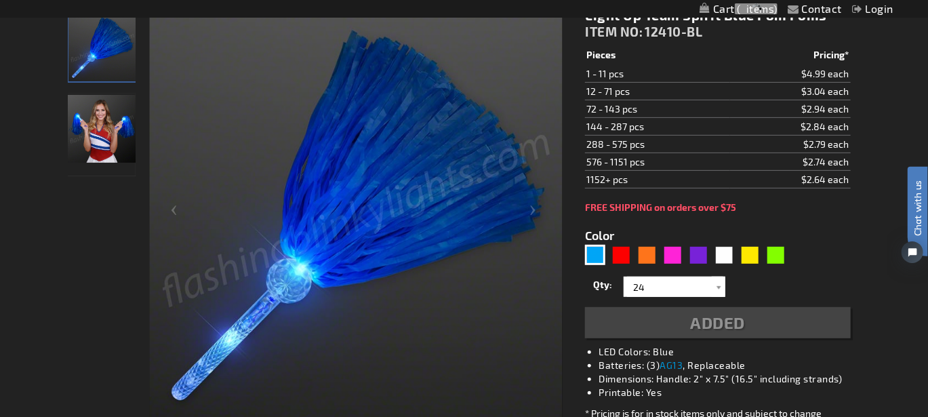
scroll to position [234, 0]
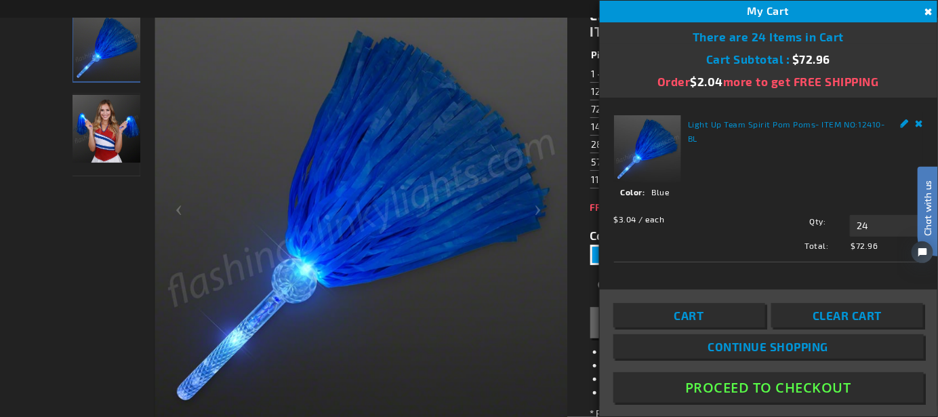
click at [117, 116] on img "Female displaying Blue LED Light Up Pom Poms" at bounding box center [107, 129] width 68 height 68
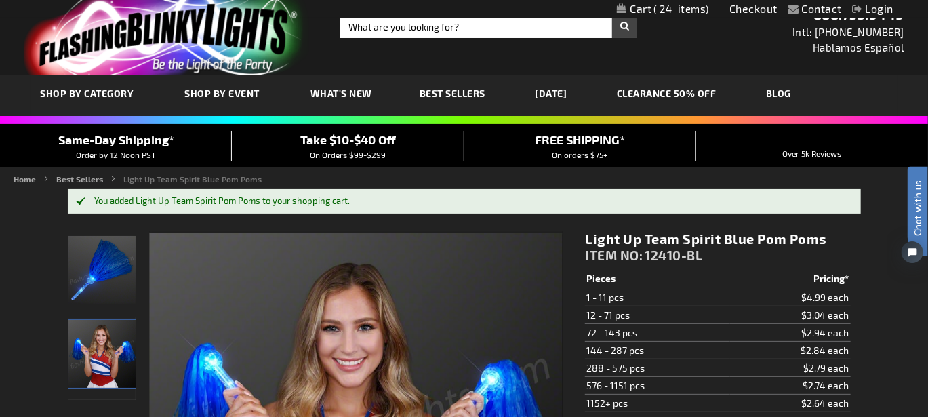
scroll to position [0, 0]
